Goal: Task Accomplishment & Management: Use online tool/utility

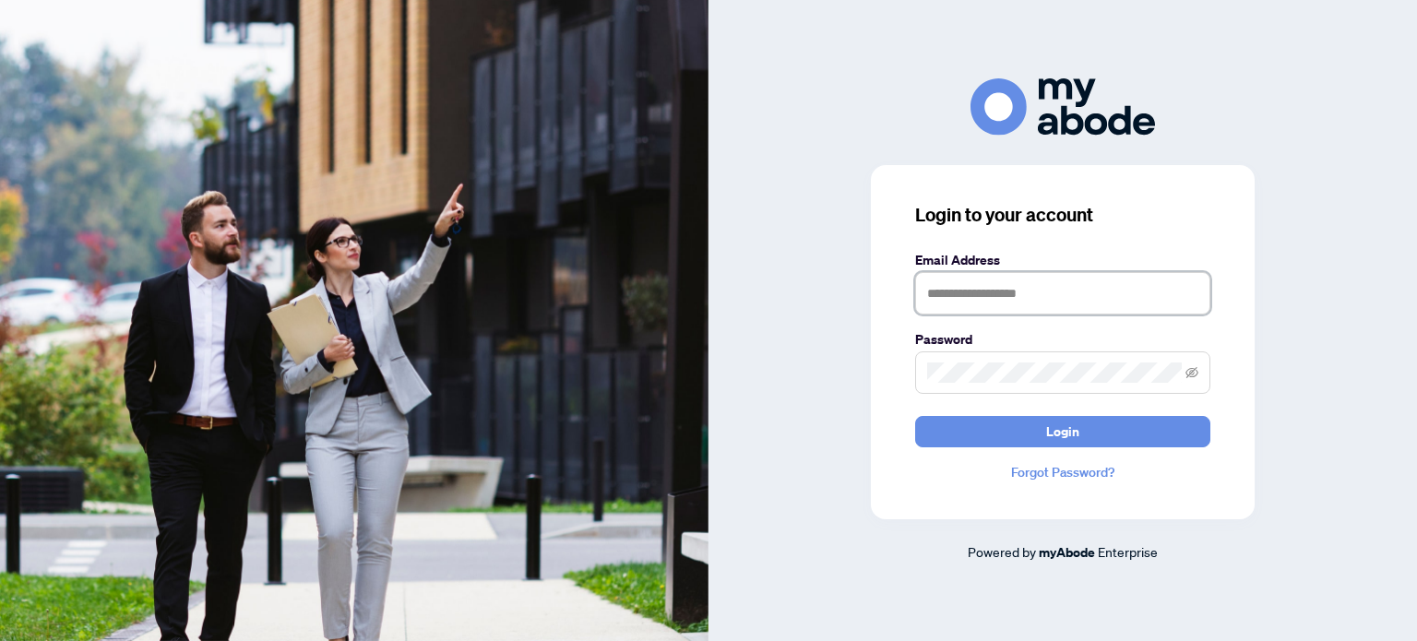
click at [955, 299] on input "text" at bounding box center [1062, 293] width 295 height 42
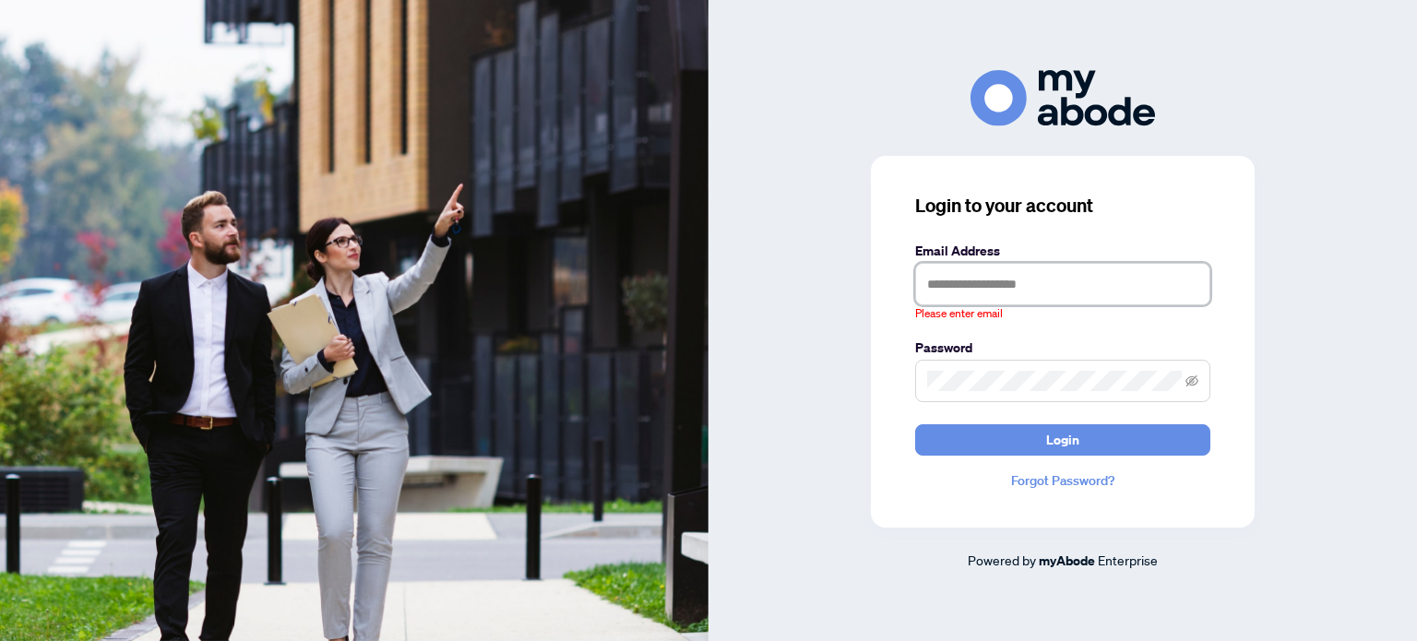
type input "**********"
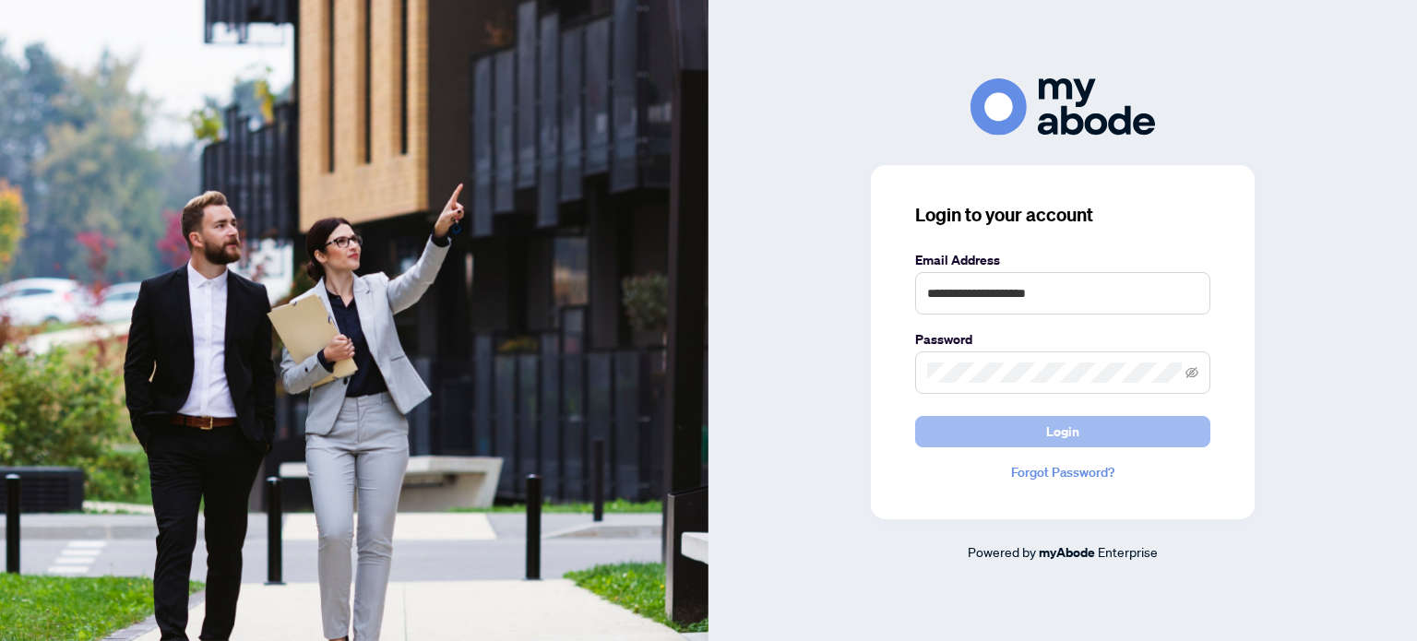
click at [1051, 424] on span "Login" at bounding box center [1062, 432] width 33 height 30
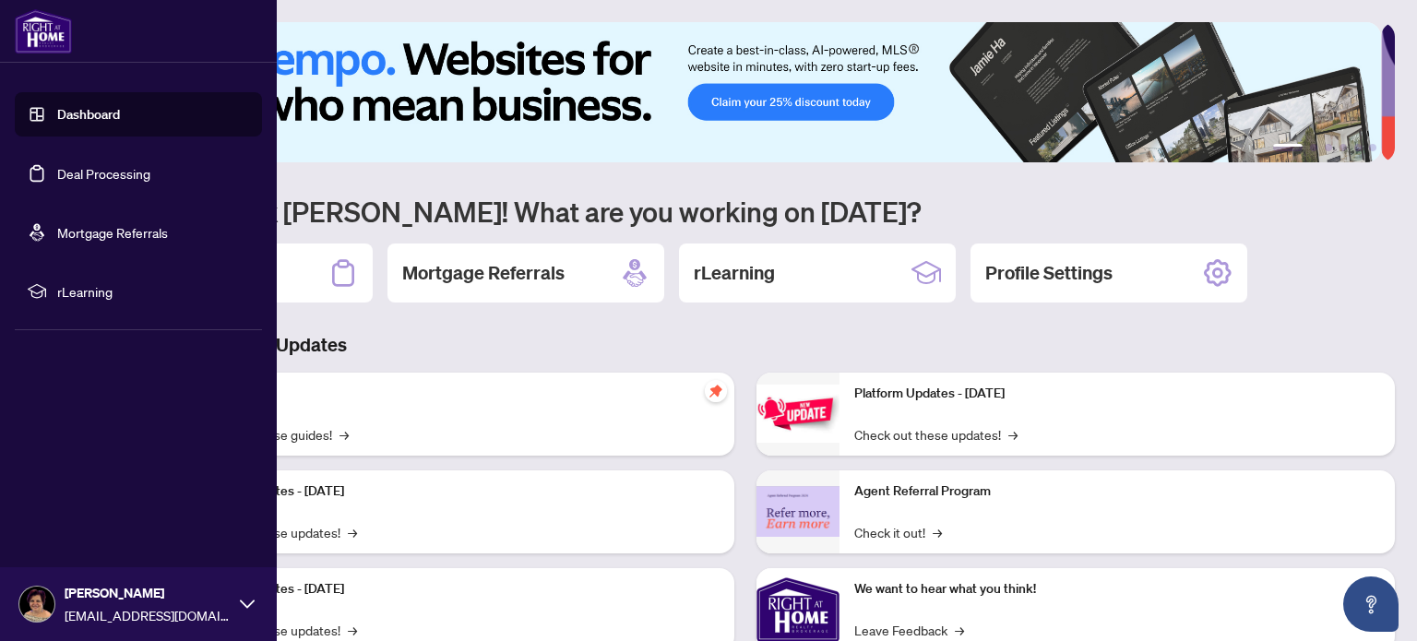
click at [57, 178] on link "Deal Processing" at bounding box center [103, 173] width 93 height 17
